Goal: Information Seeking & Learning: Learn about a topic

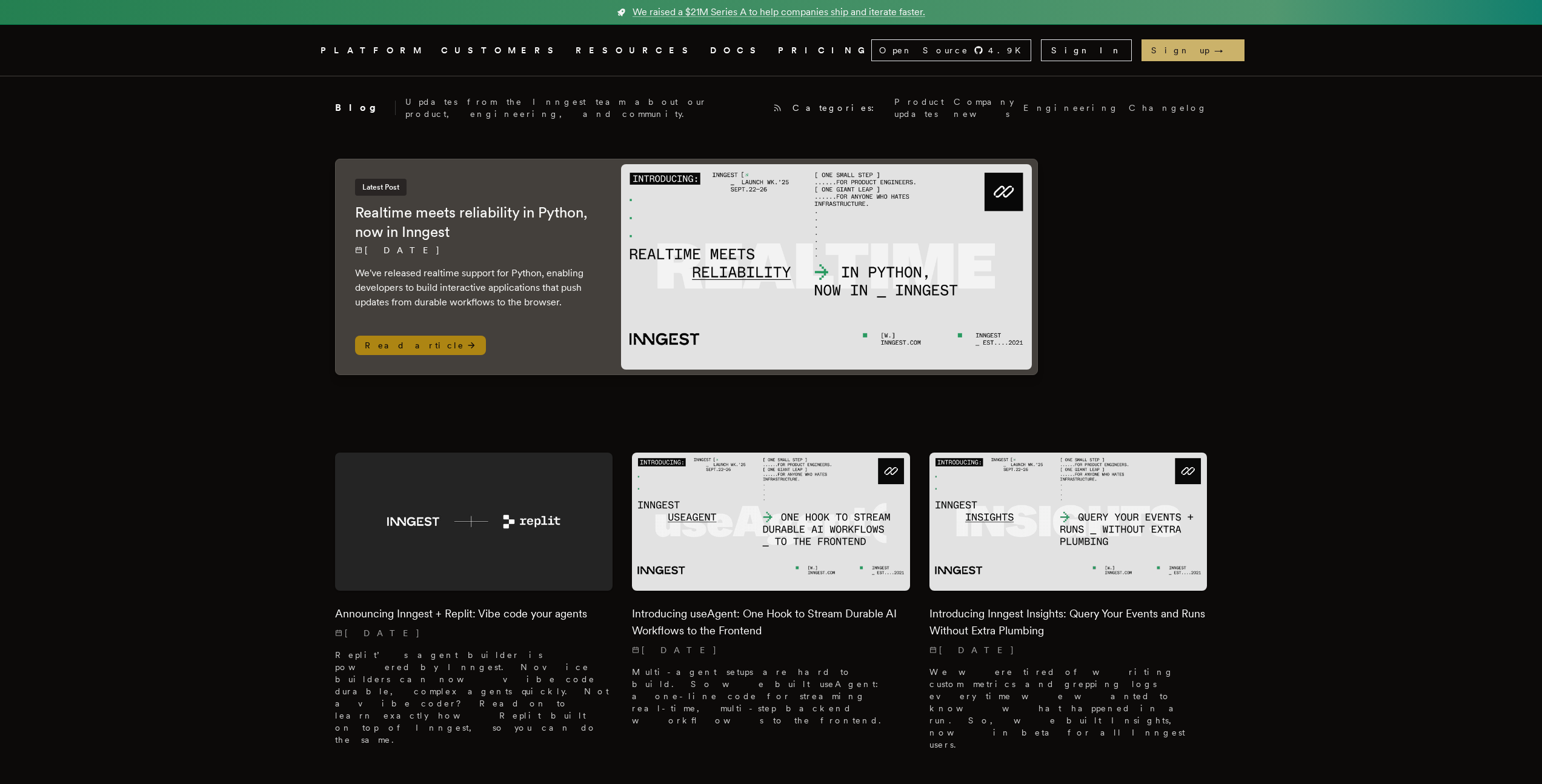
click at [403, 339] on span "Read article" at bounding box center [420, 345] width 131 height 19
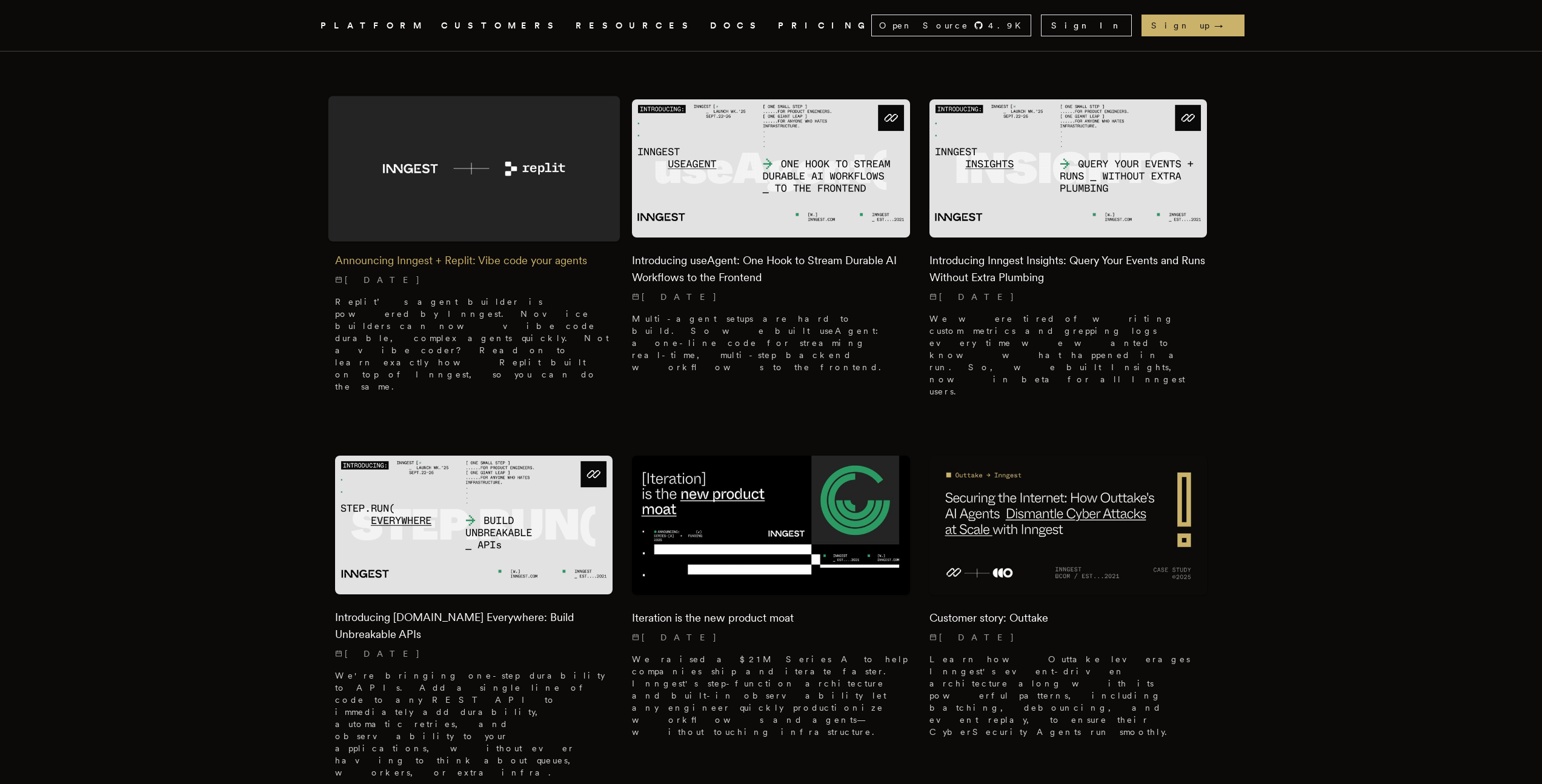
scroll to position [354, 0]
